Goal: Entertainment & Leisure: Consume media (video, audio)

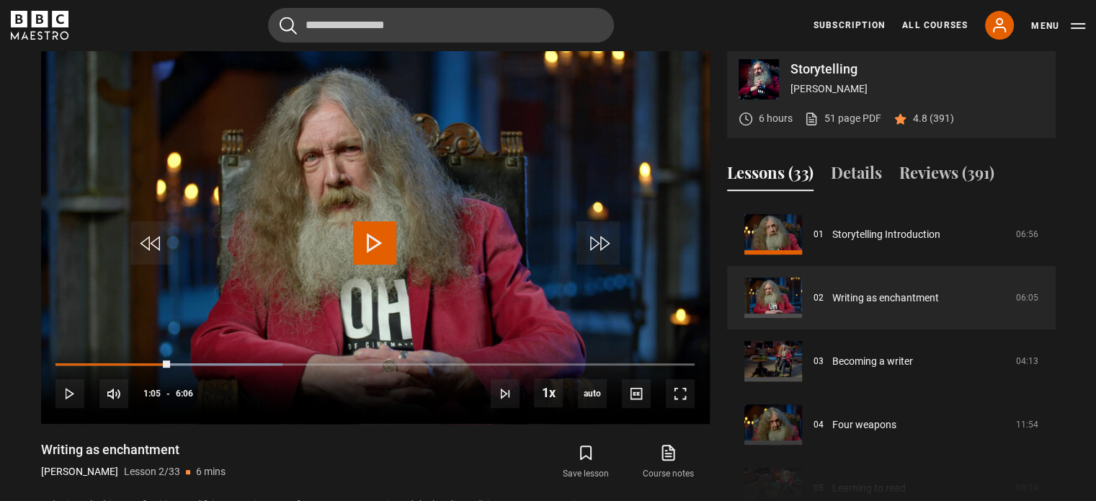
scroll to position [579, 0]
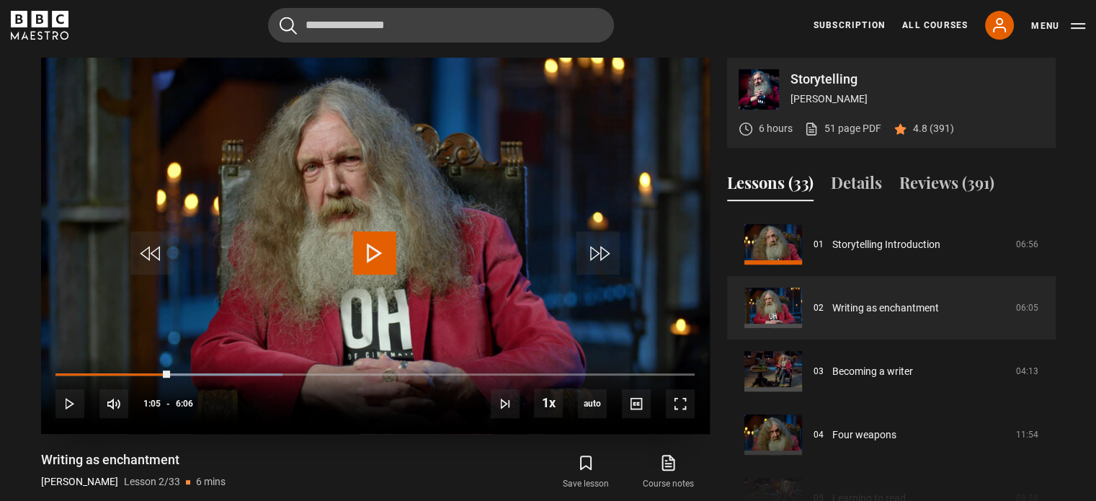
click at [377, 249] on span "Video Player" at bounding box center [374, 252] width 43 height 43
drag, startPoint x: 606, startPoint y: 146, endPoint x: 397, endPoint y: 403, distance: 330.8
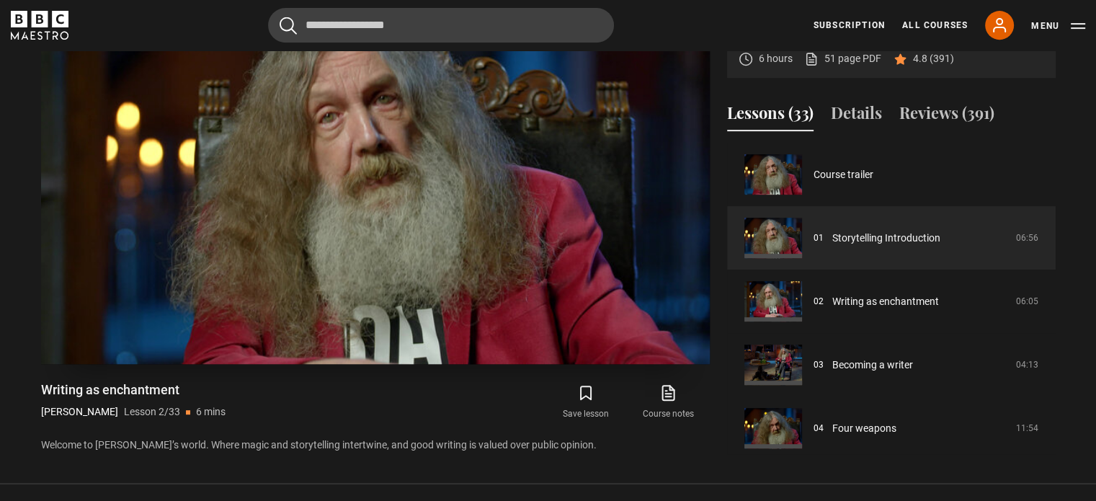
scroll to position [651, 0]
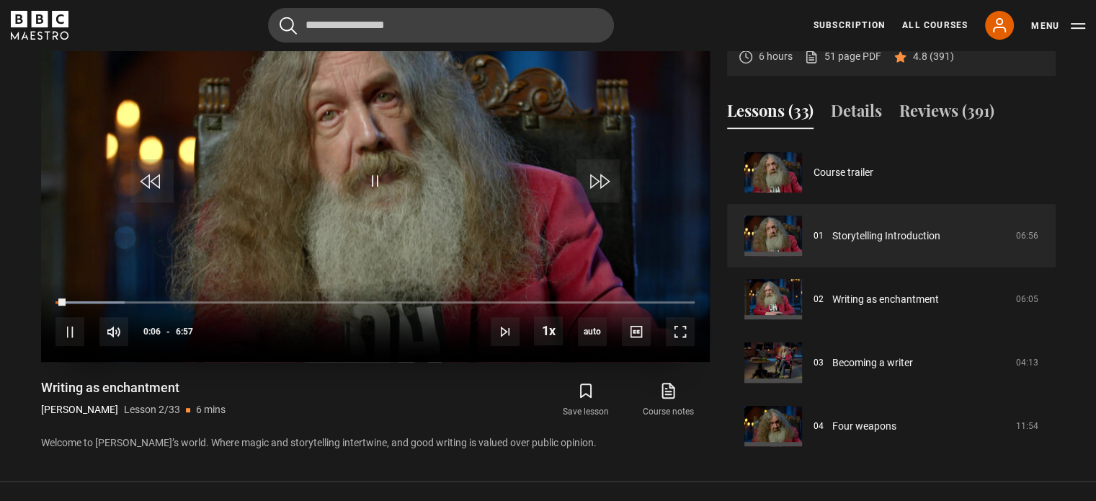
click at [230, 304] on div "10s Skip Back 10 seconds Pause 10s Skip Forward 10 seconds Loaded : 10.79% 1:55…" at bounding box center [375, 322] width 669 height 80
click at [230, 303] on div "10s Skip Back 10 seconds Pause 10s Skip Forward 10 seconds Loaded : 10.79% 1:55…" at bounding box center [375, 322] width 669 height 80
click at [616, 178] on span "Video Player" at bounding box center [597, 180] width 43 height 43
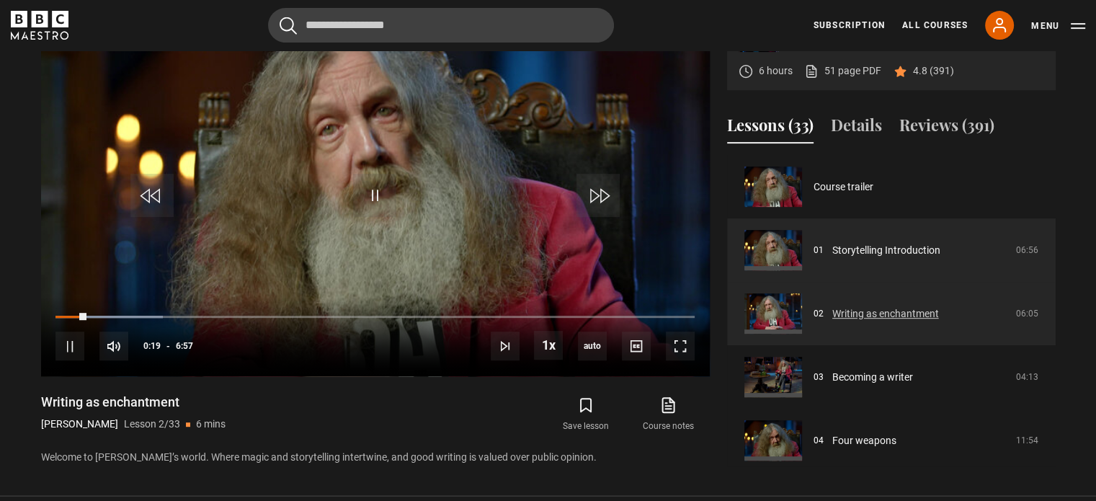
click at [856, 306] on link "Writing as enchantment" at bounding box center [885, 313] width 107 height 15
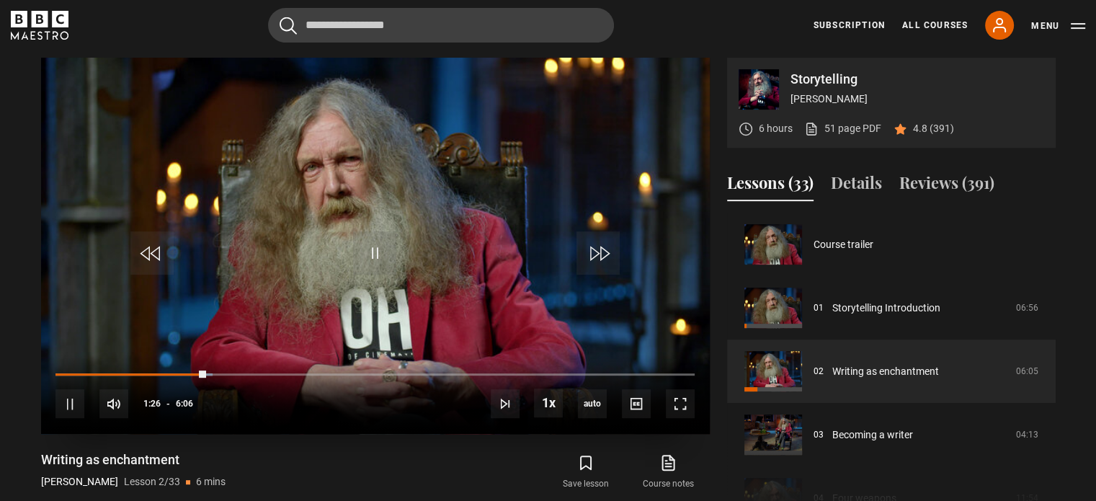
scroll to position [63, 0]
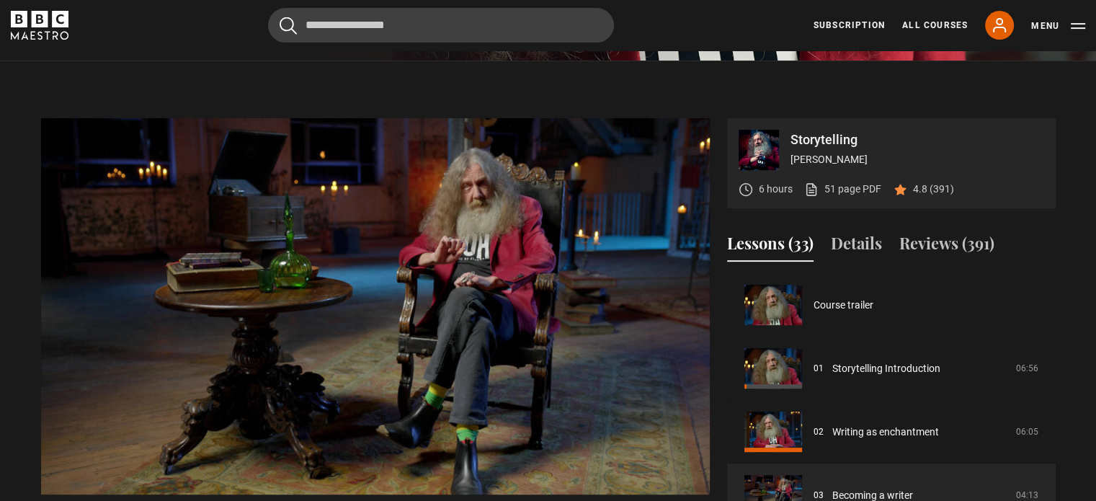
scroll to position [507, 0]
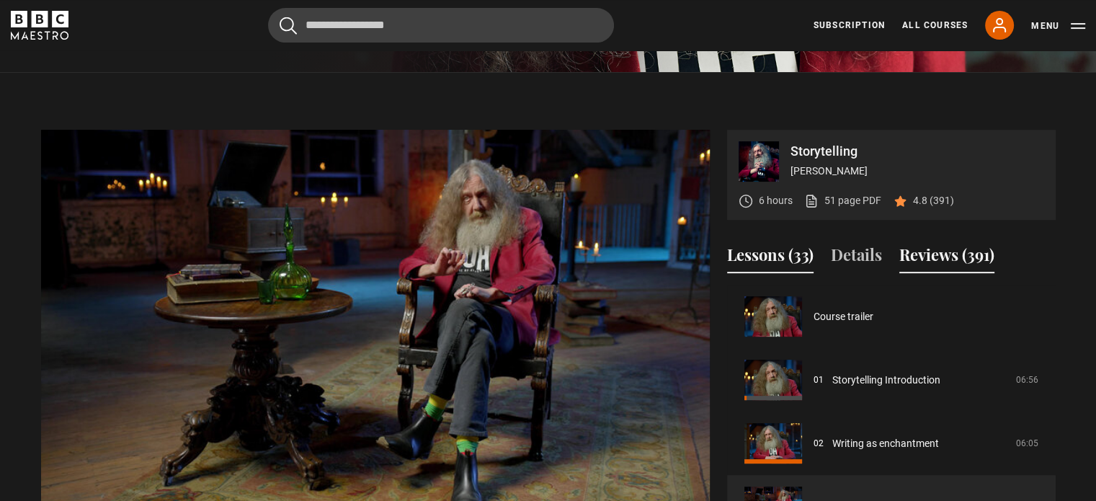
drag, startPoint x: 958, startPoint y: 259, endPoint x: 985, endPoint y: 263, distance: 27.7
click at [985, 263] on button "Reviews (391)" at bounding box center [946, 258] width 95 height 30
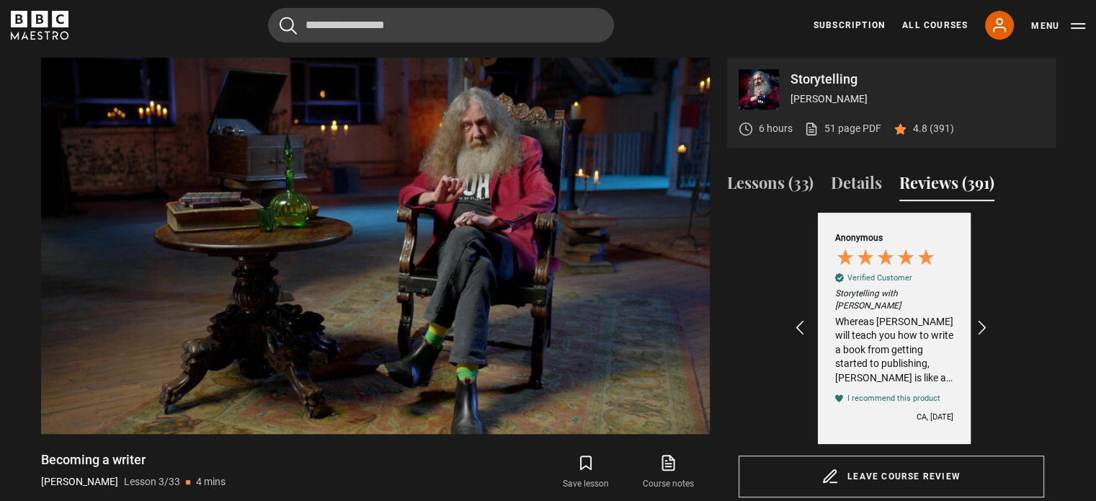
scroll to position [0, 1003]
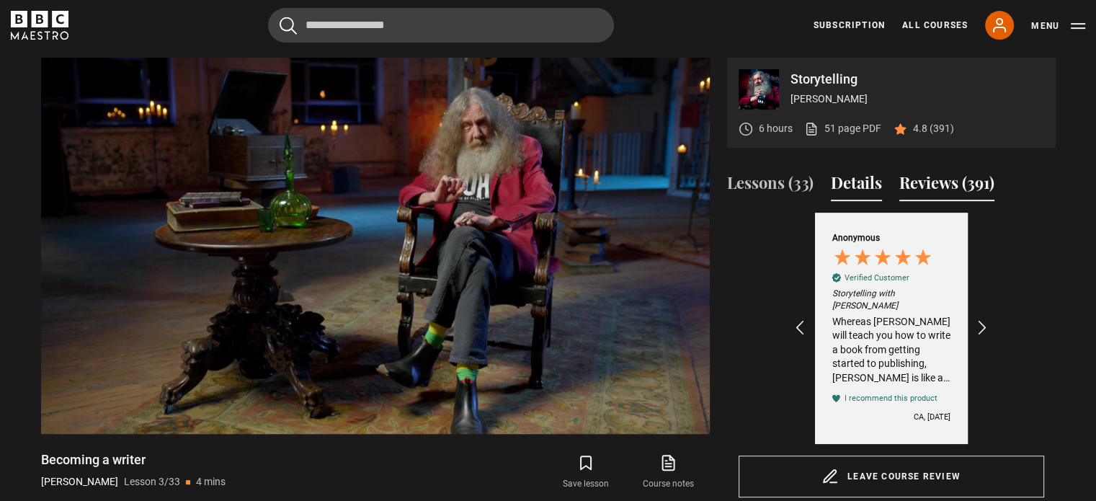
click at [853, 179] on button "Details" at bounding box center [856, 186] width 51 height 30
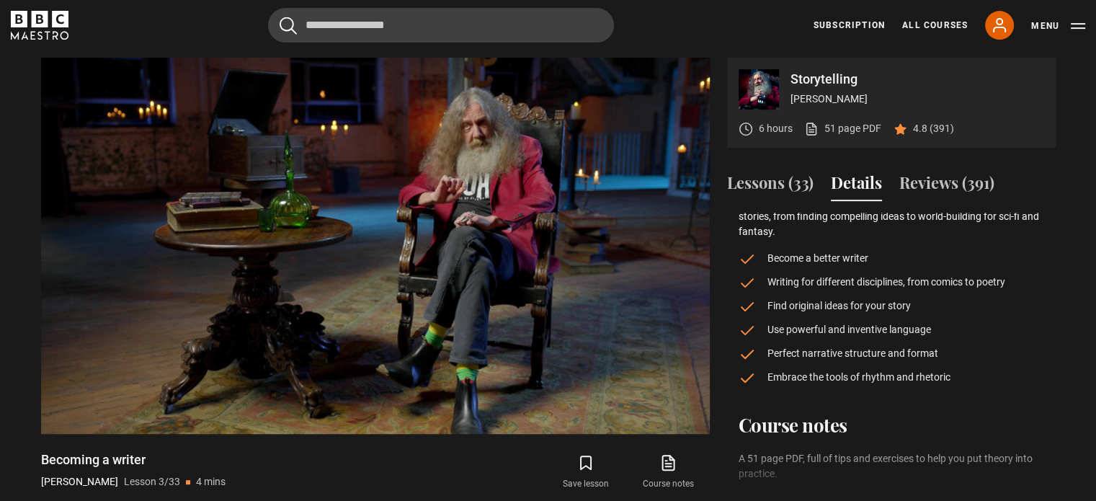
scroll to position [72, 0]
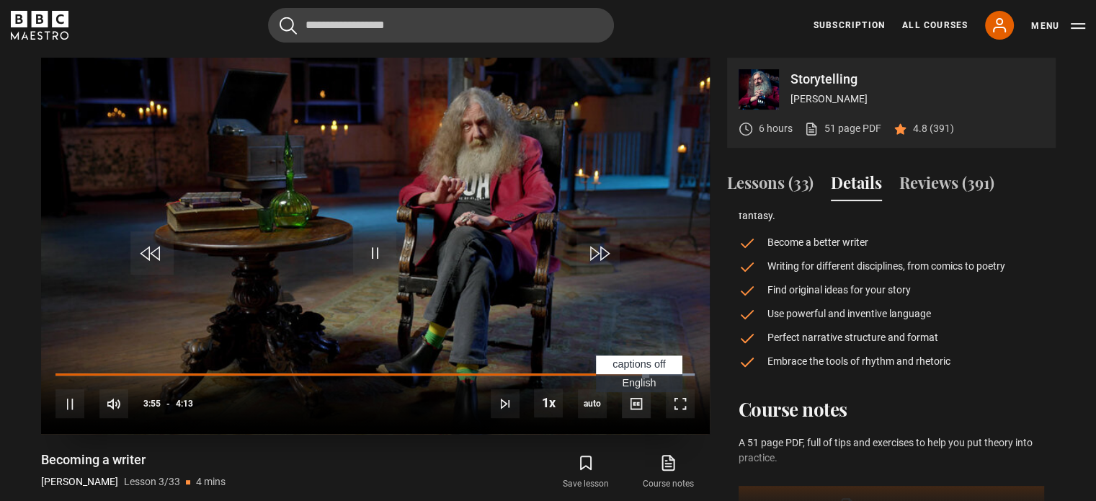
click at [632, 408] on span "Video Player" at bounding box center [636, 403] width 29 height 29
click at [640, 388] on li "English Captions" at bounding box center [639, 383] width 86 height 19
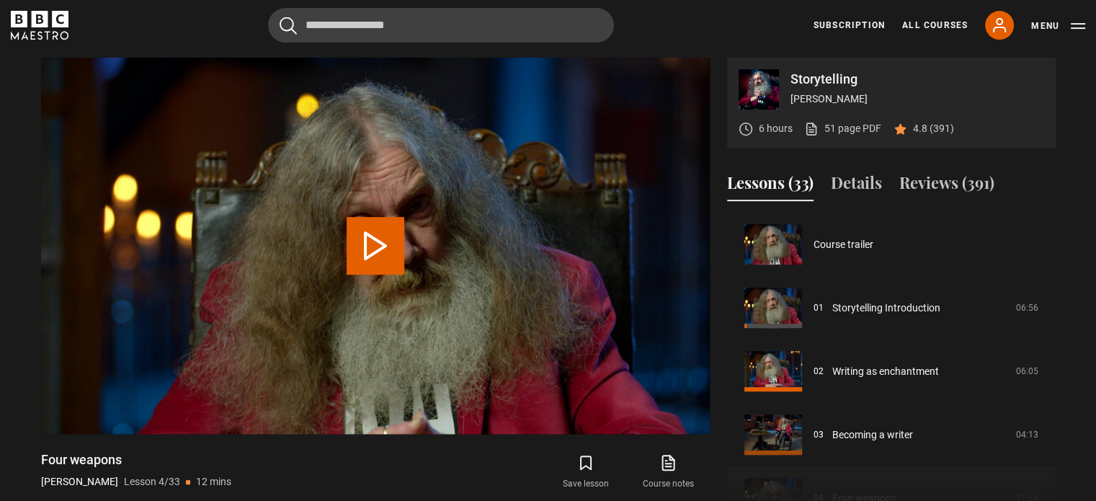
scroll to position [190, 0]
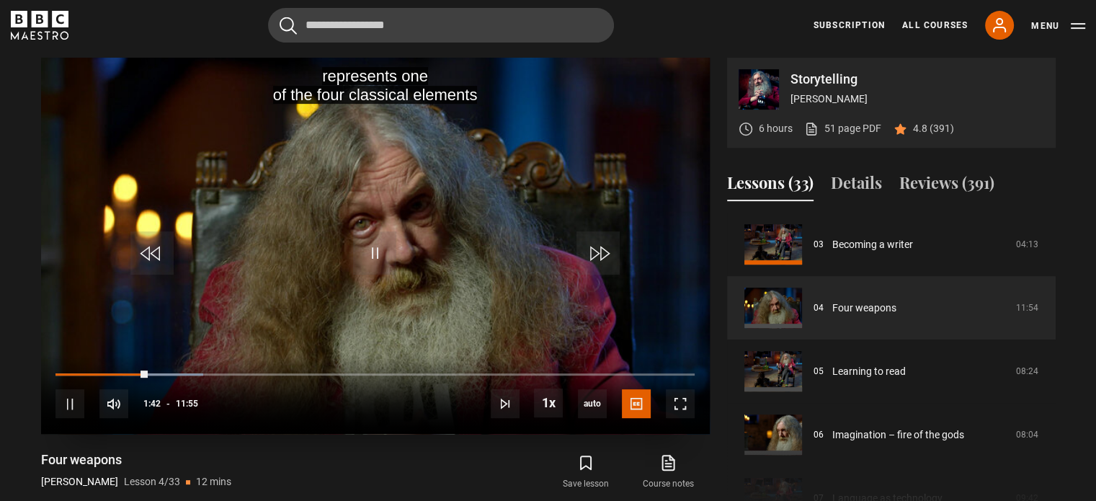
click at [76, 377] on div "10s Skip Back 10 seconds Pause 10s Skip Forward 10 seconds Loaded : 23.08% 01:0…" at bounding box center [375, 394] width 669 height 80
click at [75, 370] on div "10s Skip Back 10 seconds Pause 10s Skip Forward 10 seconds Loaded : 23.08% 00:2…" at bounding box center [375, 394] width 669 height 80
click at [75, 371] on div "10s Skip Back 10 seconds Pause 10s Skip Forward 10 seconds Loaded : 23.78% 00:2…" at bounding box center [375, 394] width 669 height 80
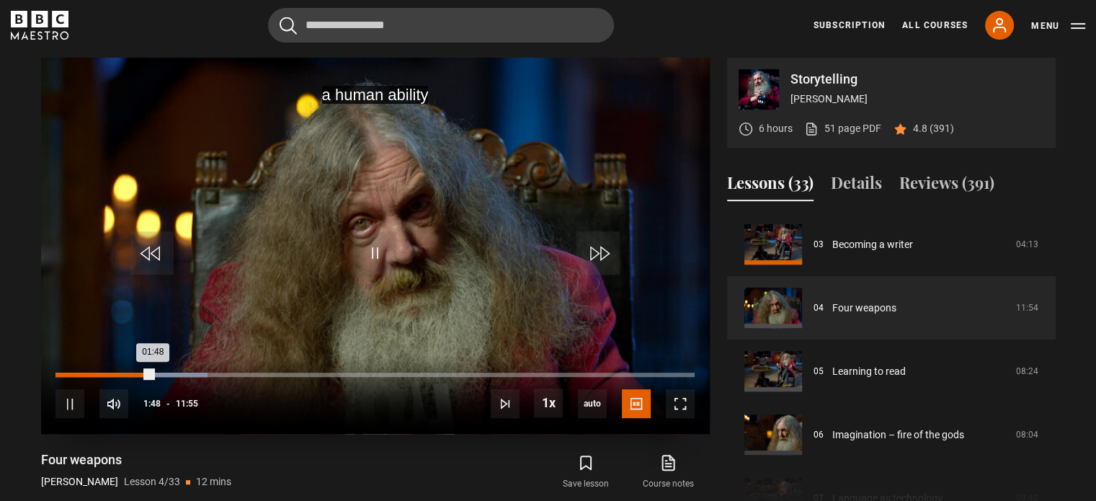
click at [86, 375] on div "Loaded : 23.78% 00:35 01:48" at bounding box center [374, 374] width 638 height 4
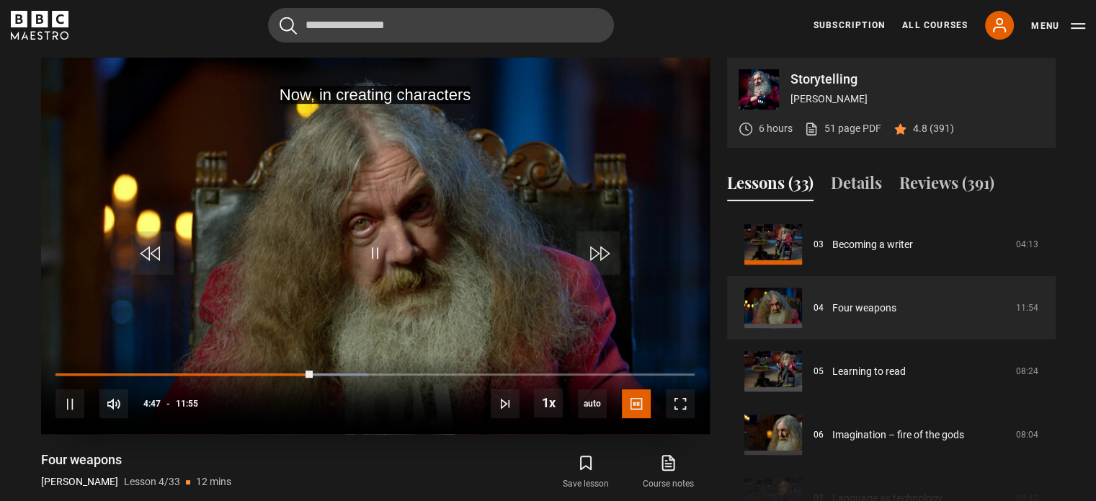
click at [414, 274] on video "Video Player" at bounding box center [375, 246] width 669 height 376
click at [377, 241] on span "Video Player" at bounding box center [374, 252] width 43 height 43
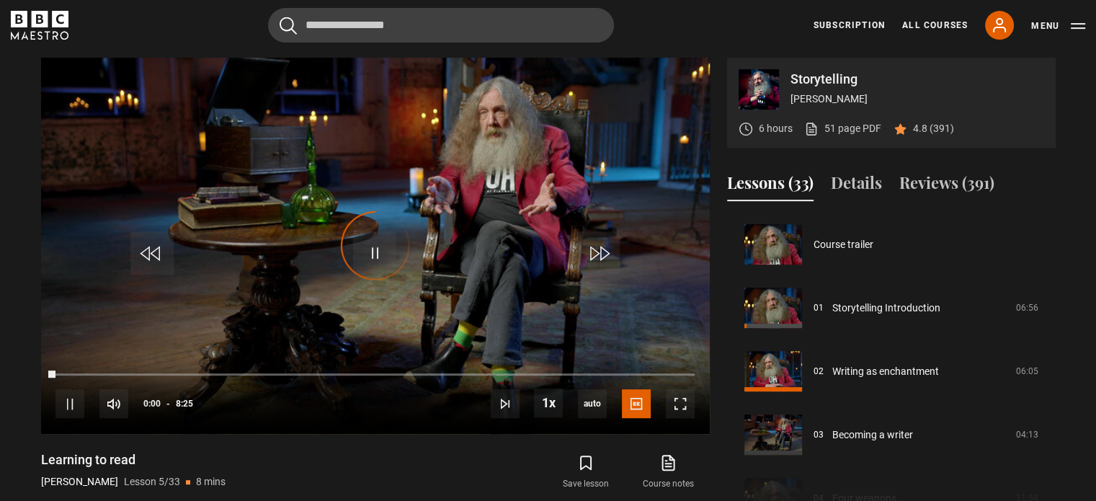
scroll to position [254, 0]
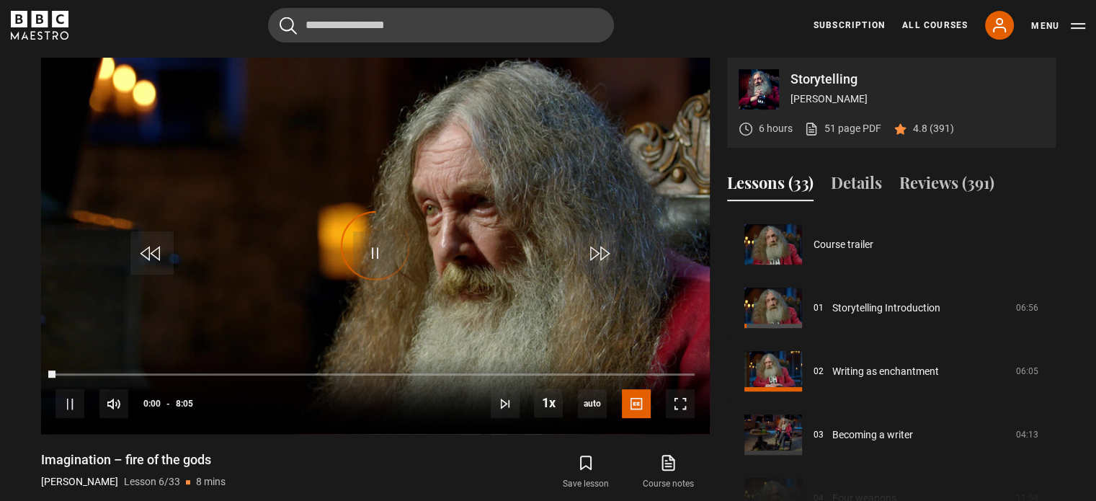
scroll to position [317, 0]
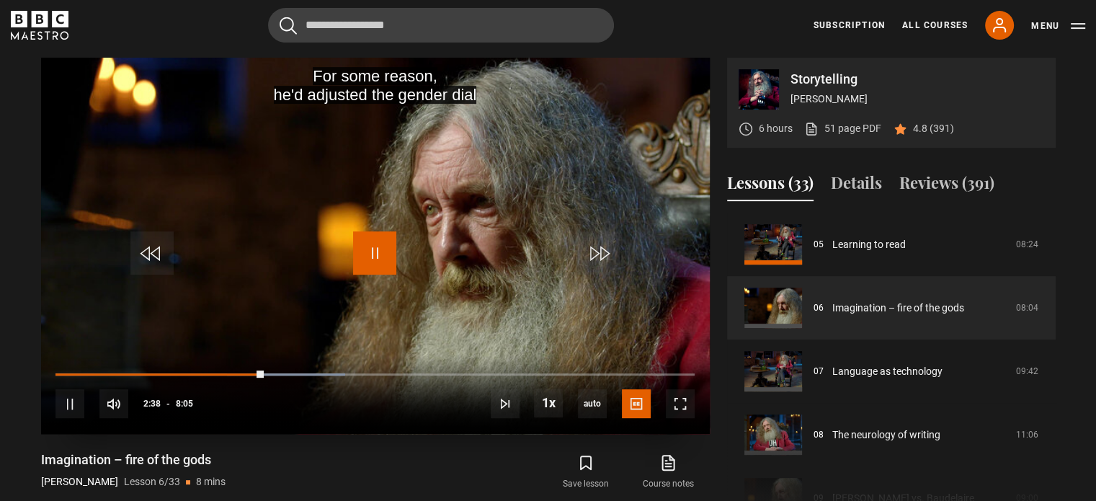
click at [376, 239] on span "Video Player" at bounding box center [374, 252] width 43 height 43
